Goal: Information Seeking & Learning: Learn about a topic

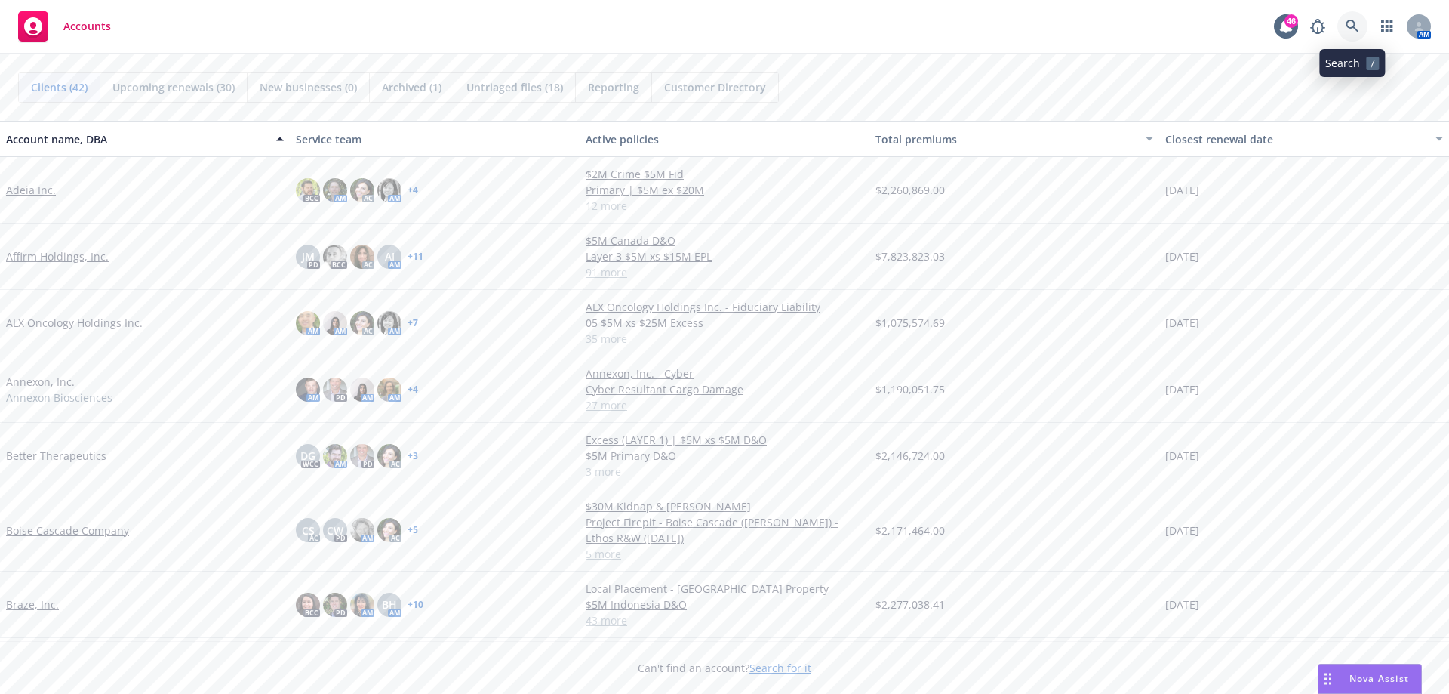
click at [1346, 21] on icon at bounding box center [1353, 27] width 14 height 14
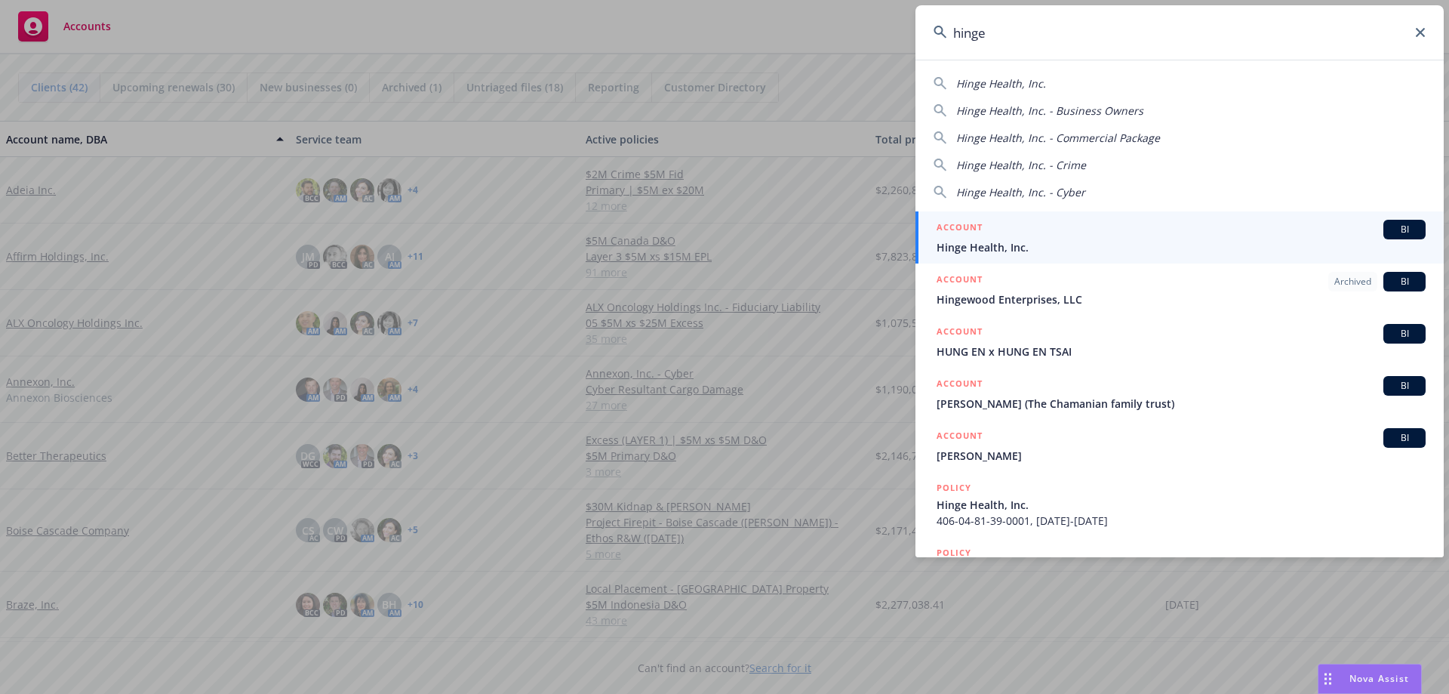
type input "hinge"
click at [986, 240] on span "Hinge Health, Inc." at bounding box center [1181, 247] width 489 height 16
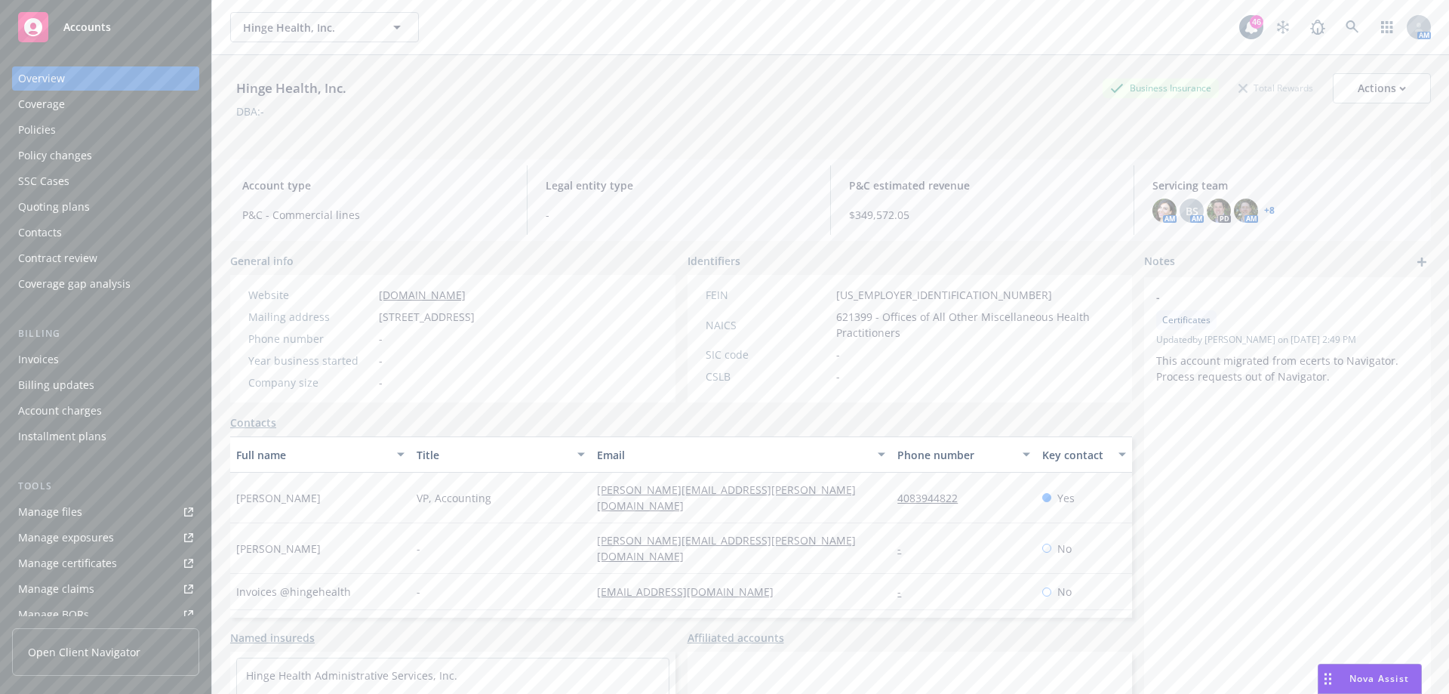
click at [63, 207] on div "Quoting plans" at bounding box center [54, 207] width 72 height 24
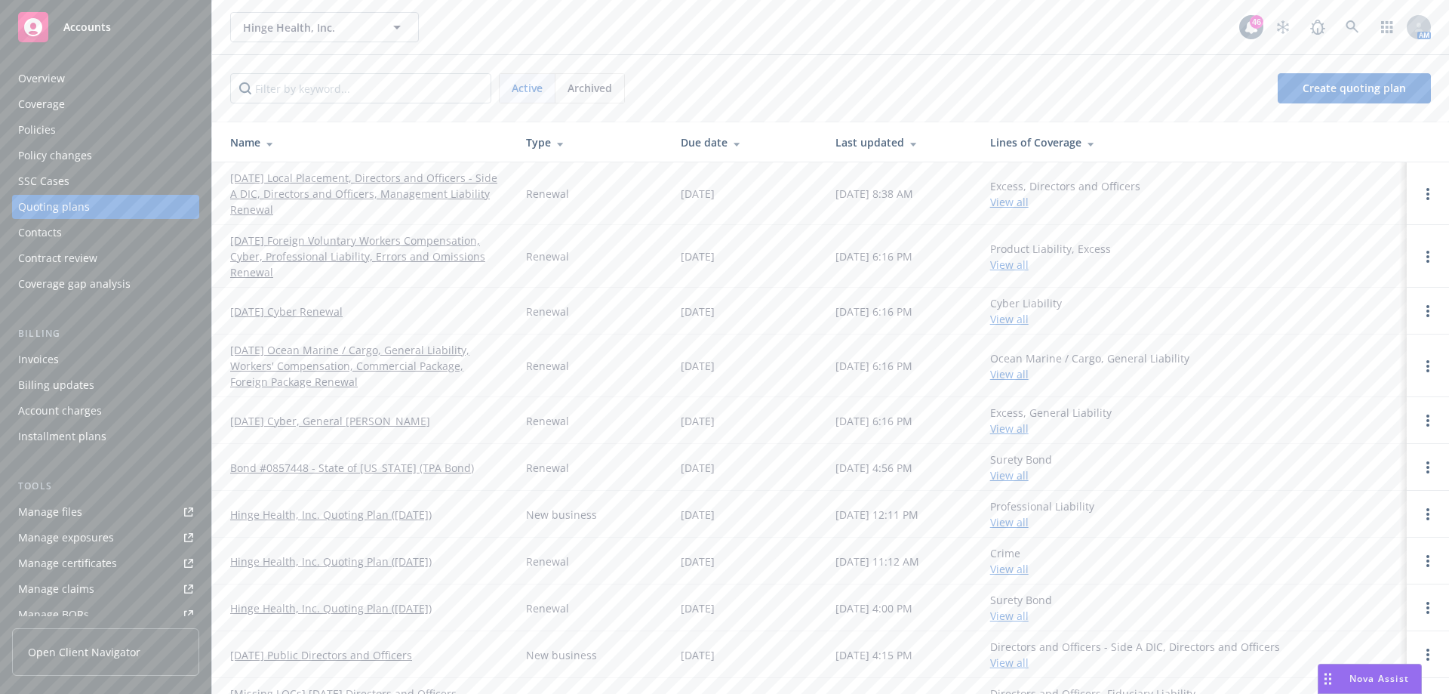
click at [364, 179] on link "[DATE] Local Placement, Directors and Officers - Side A DIC, Directors and Offi…" at bounding box center [366, 194] width 272 height 48
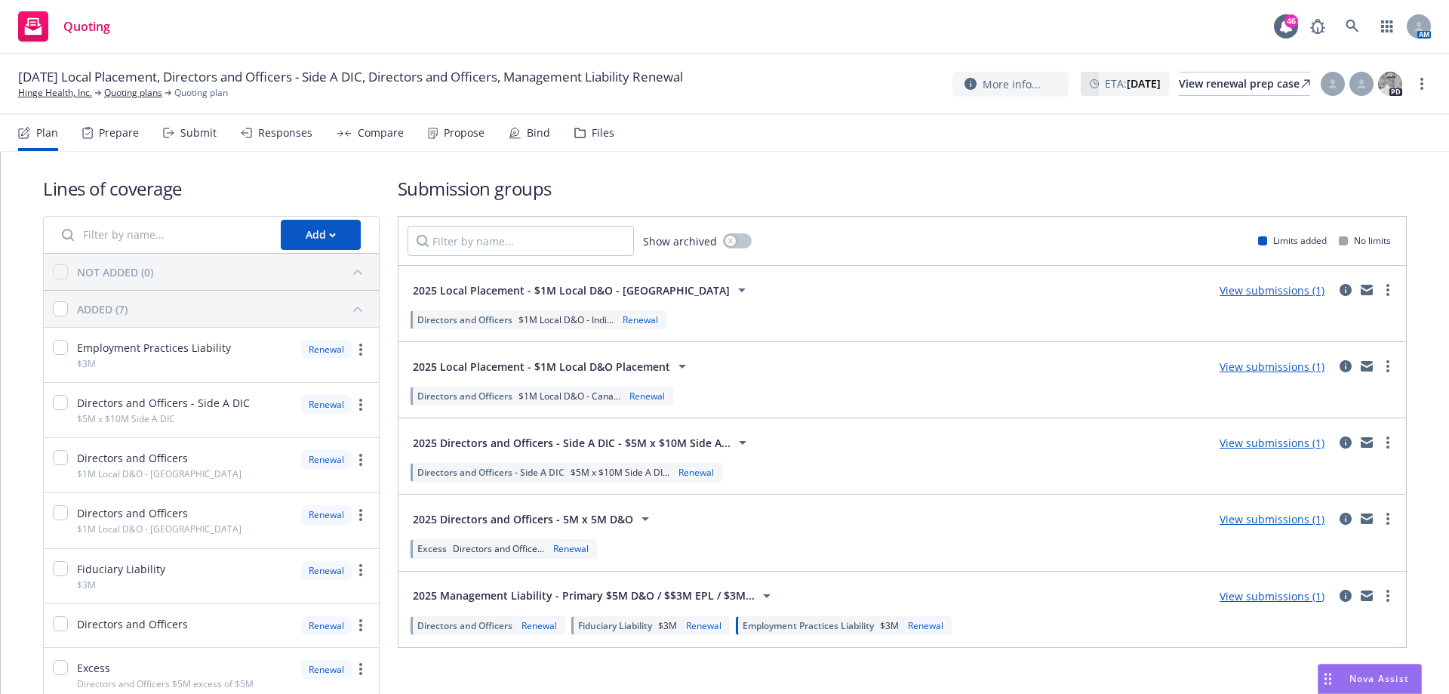
click at [812, 620] on span "Employment Practices Liability" at bounding box center [808, 625] width 131 height 13
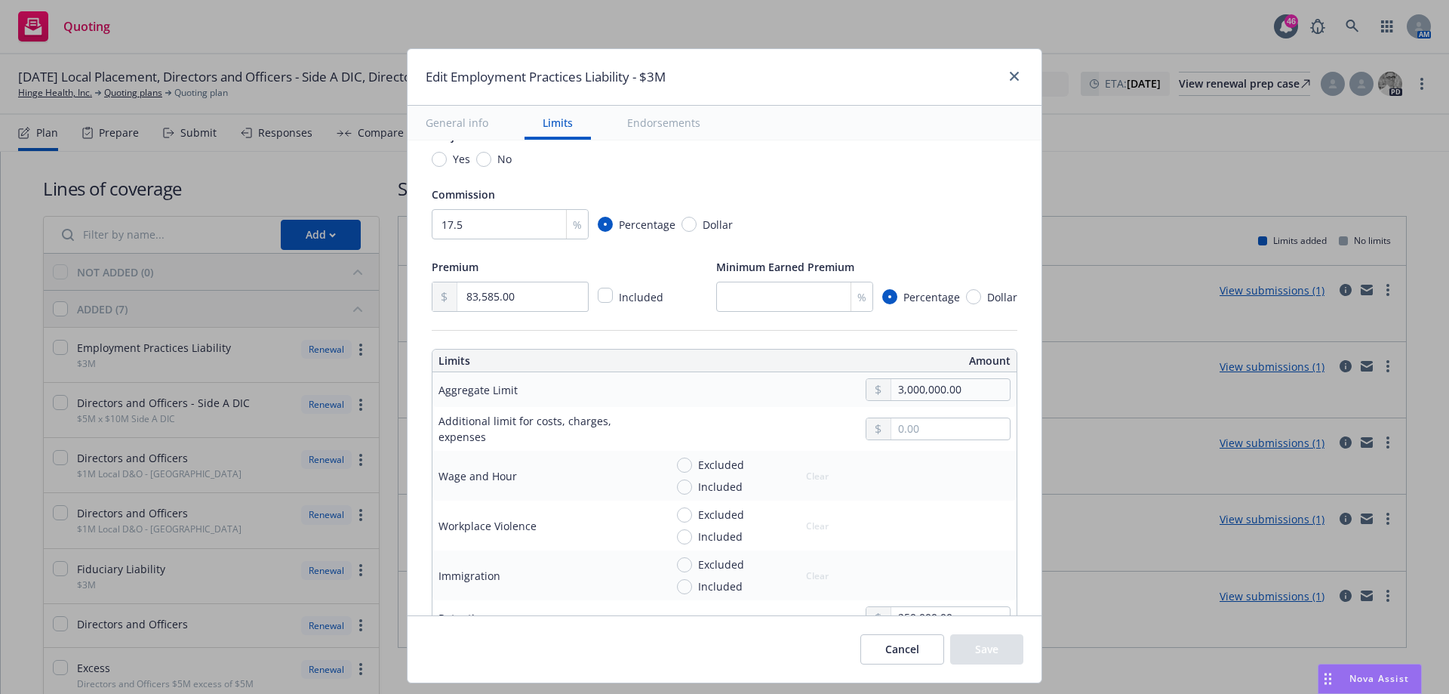
scroll to position [528, 0]
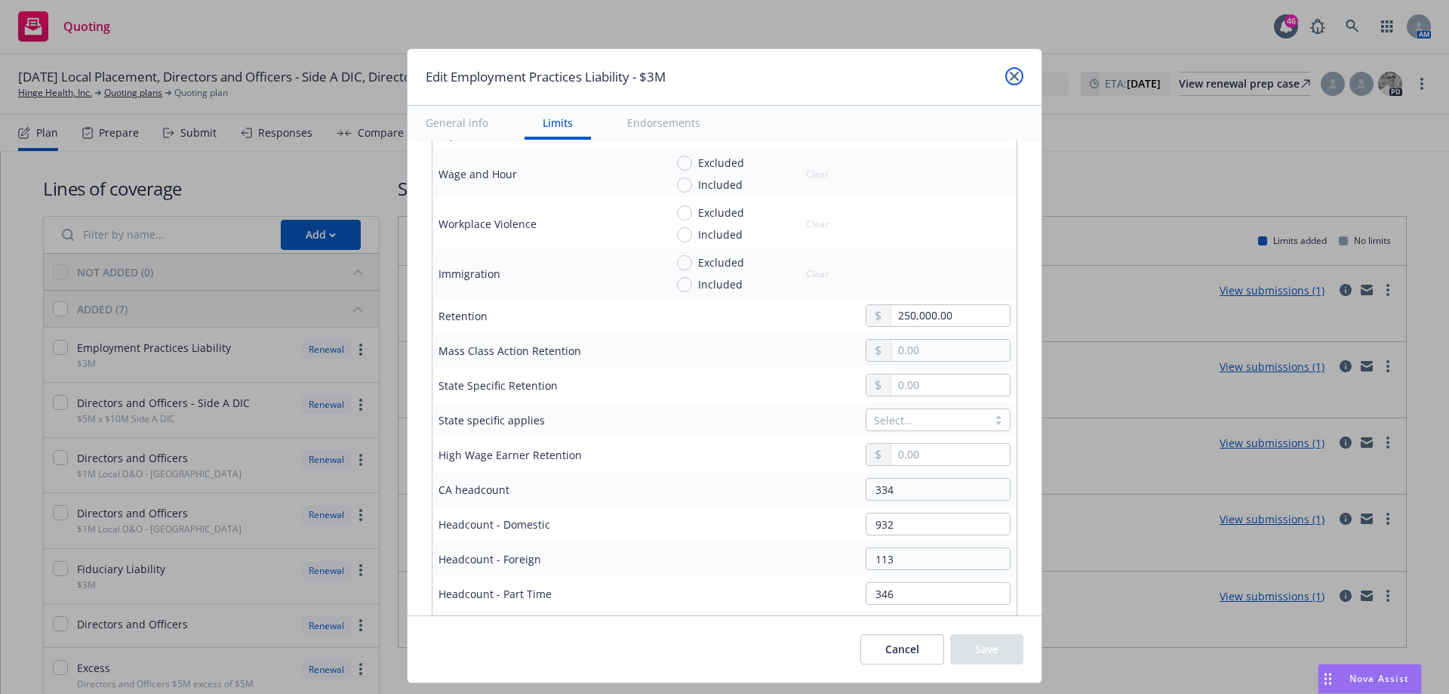
click at [1020, 79] on link "close" at bounding box center [1014, 76] width 18 height 18
